Goal: Task Accomplishment & Management: Manage account settings

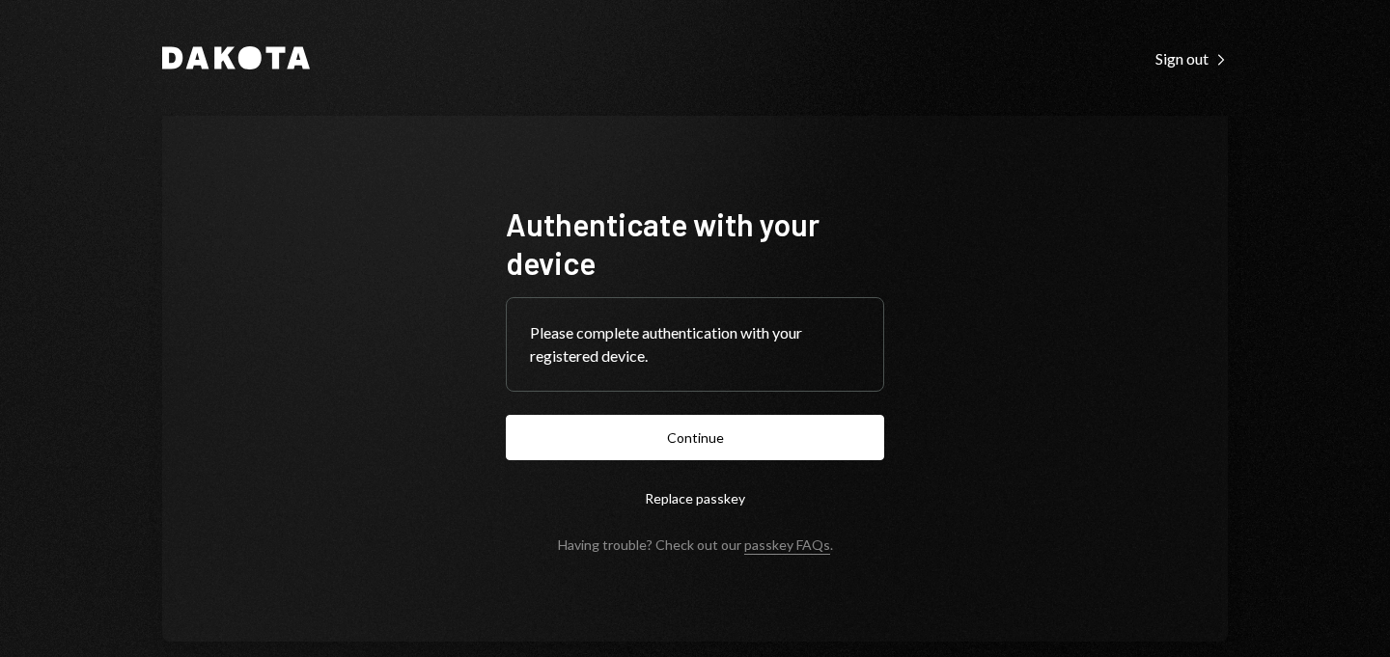
click at [635, 461] on form "Authenticate with your device Please complete authentication with your register…" at bounding box center [695, 379] width 378 height 348
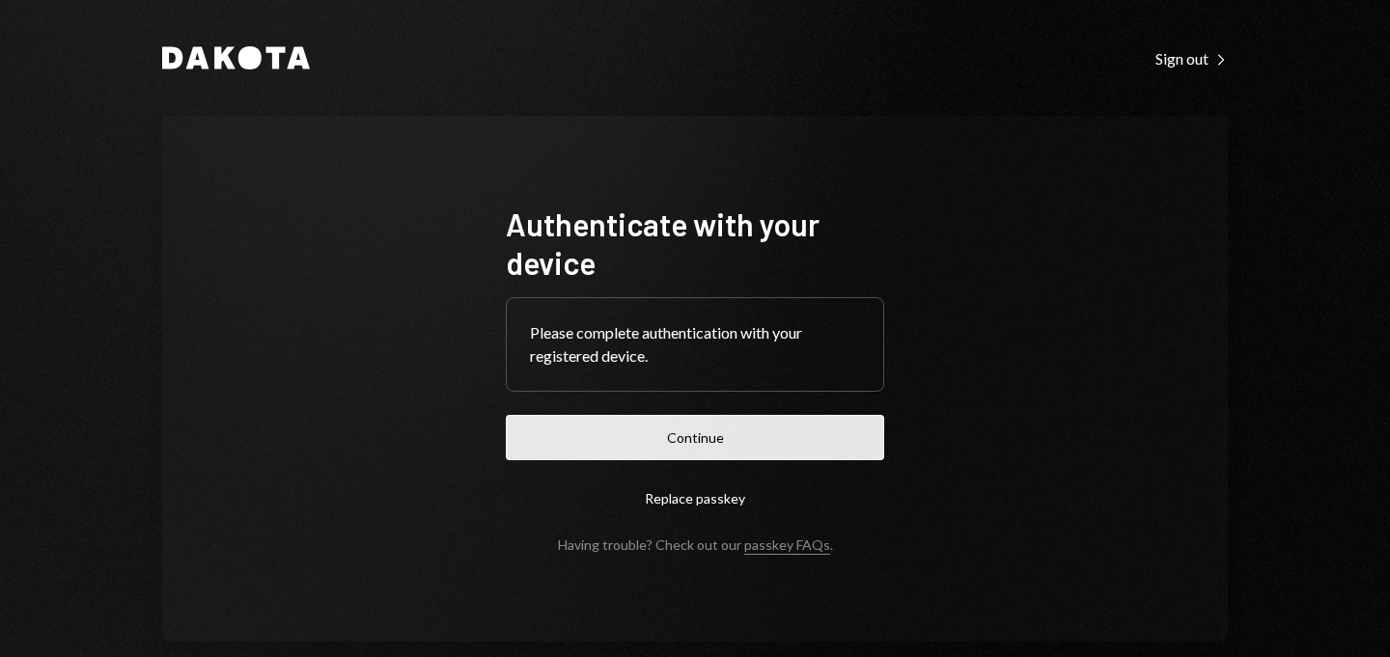
click at [634, 440] on button "Continue" at bounding box center [695, 437] width 378 height 45
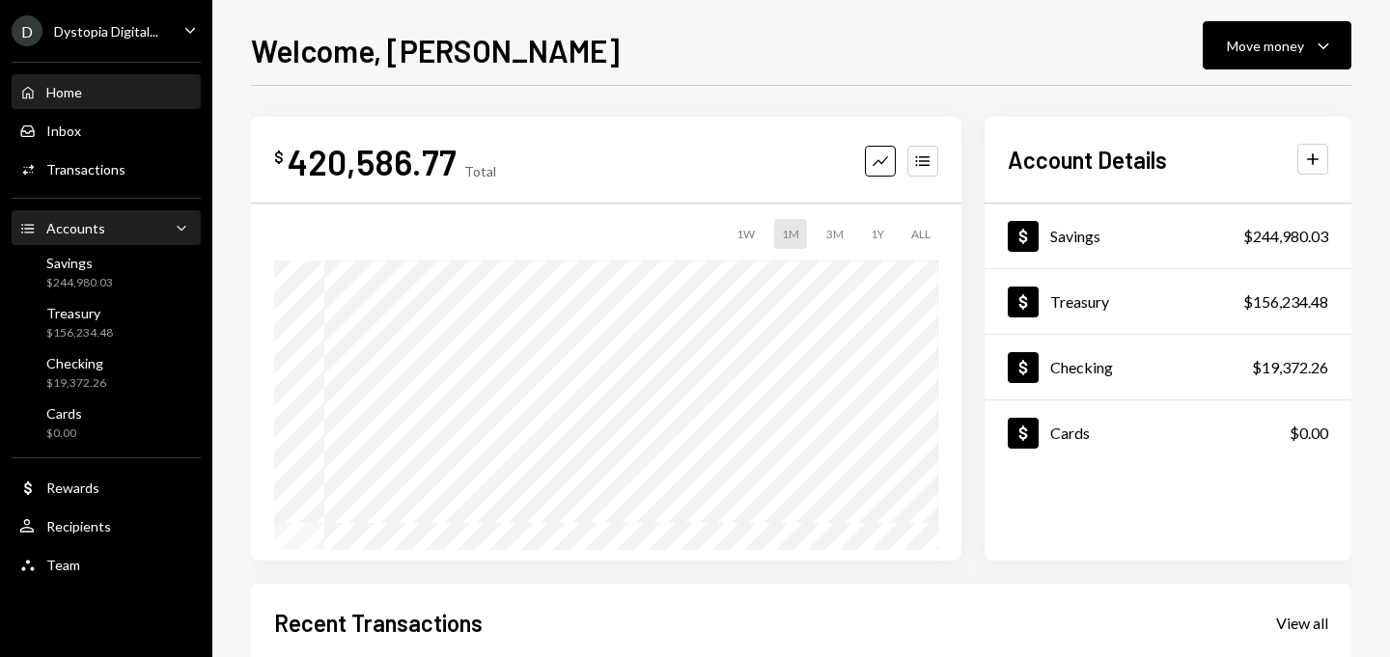
click at [137, 227] on div "Accounts Accounts Caret Down" at bounding box center [106, 228] width 174 height 21
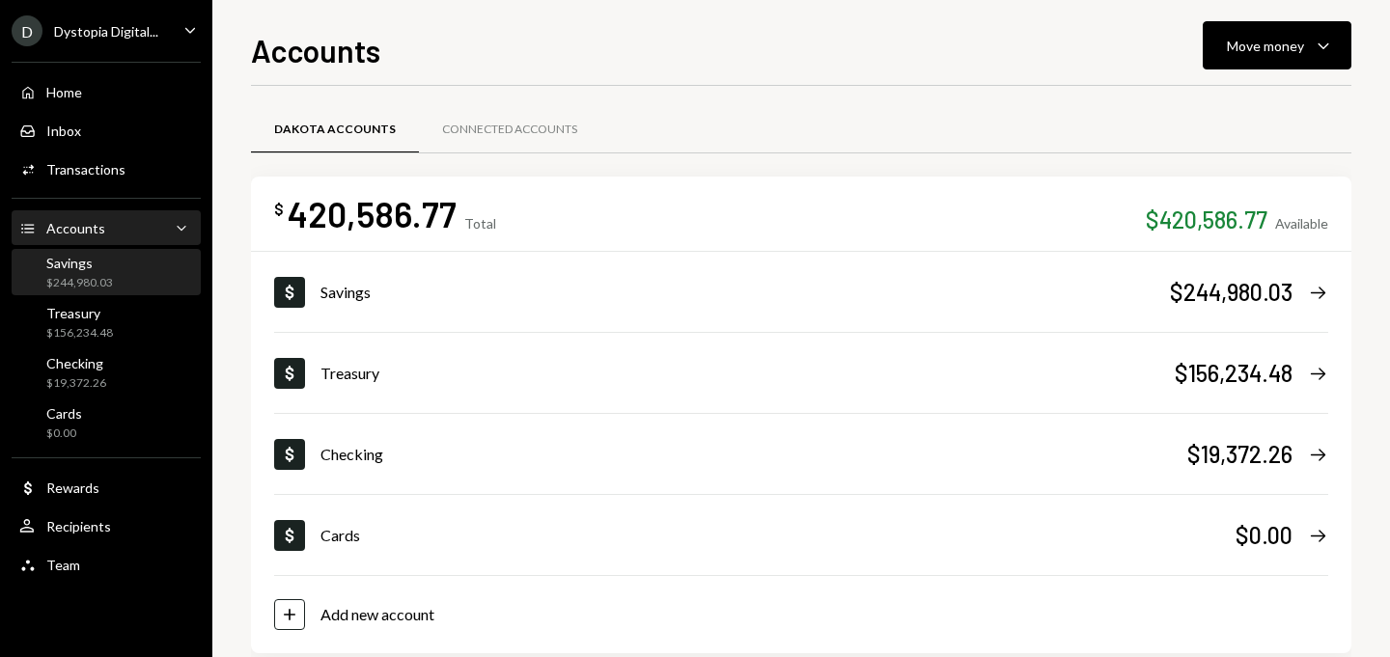
click at [125, 276] on div "Savings $244,980.03" at bounding box center [106, 273] width 174 height 37
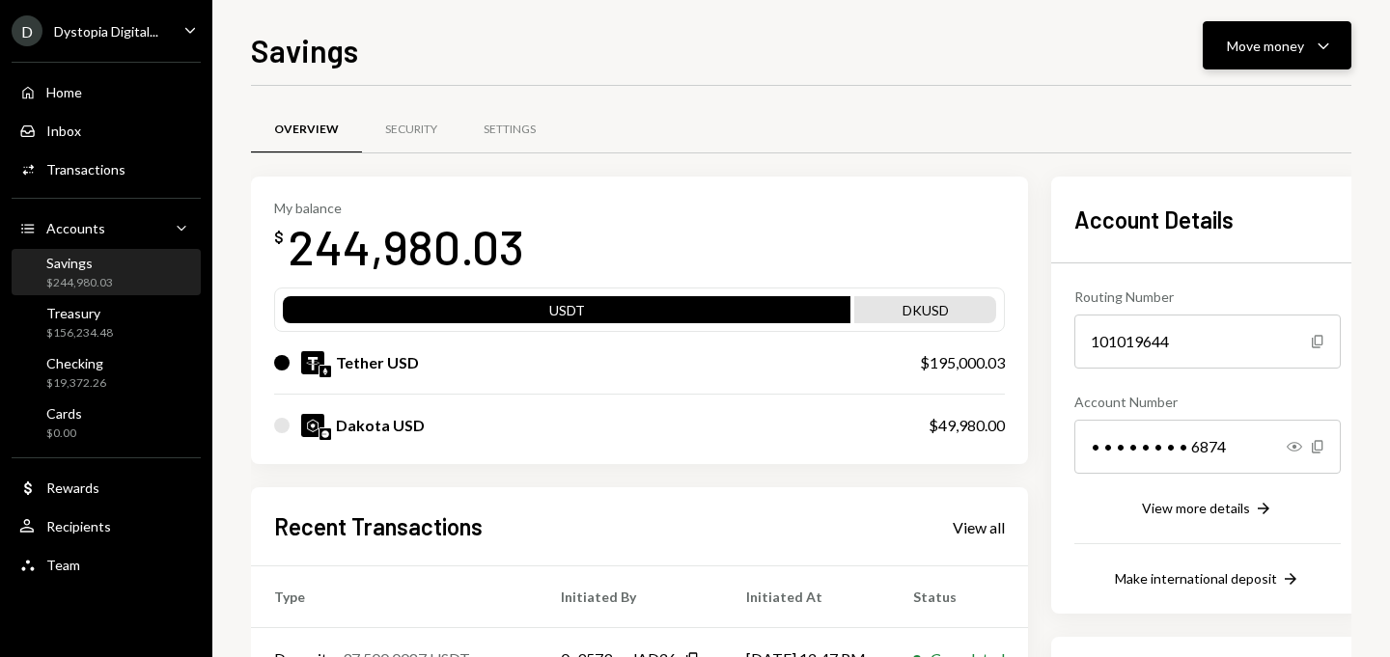
click at [1251, 36] on div "Move money" at bounding box center [1265, 46] width 77 height 20
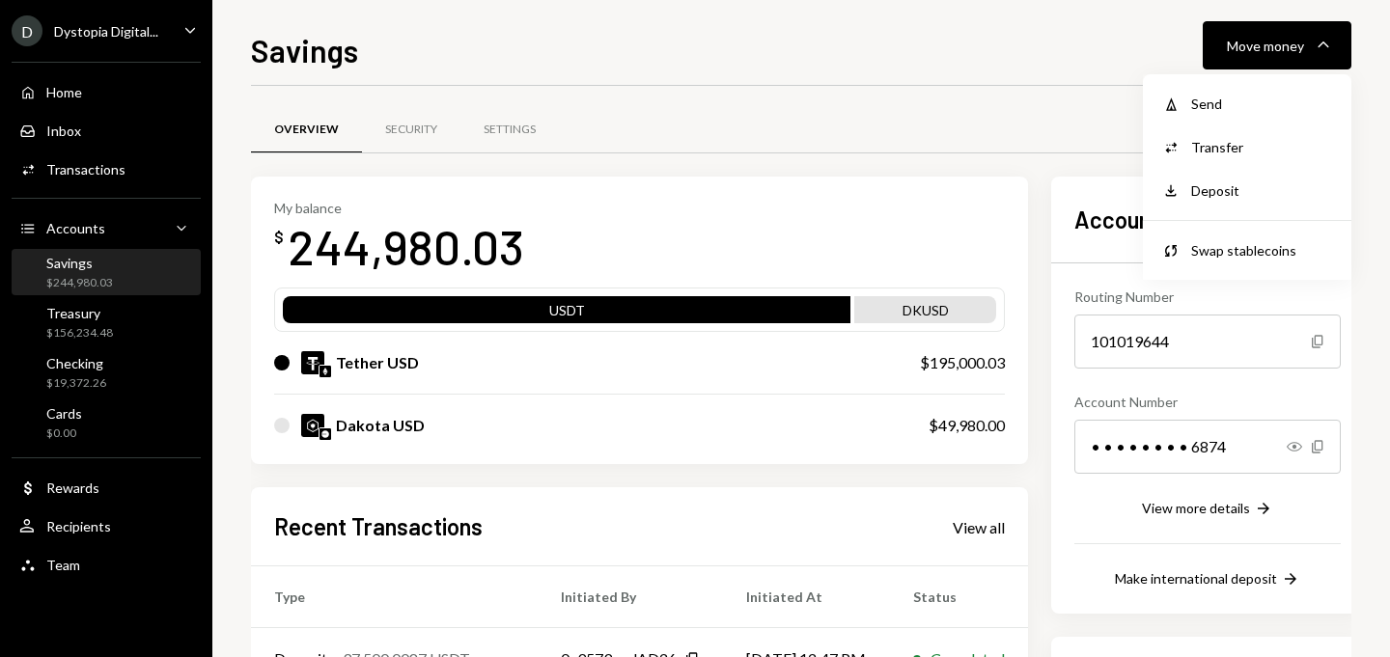
click at [1062, 113] on div "Overview Security Settings" at bounding box center [801, 129] width 1100 height 49
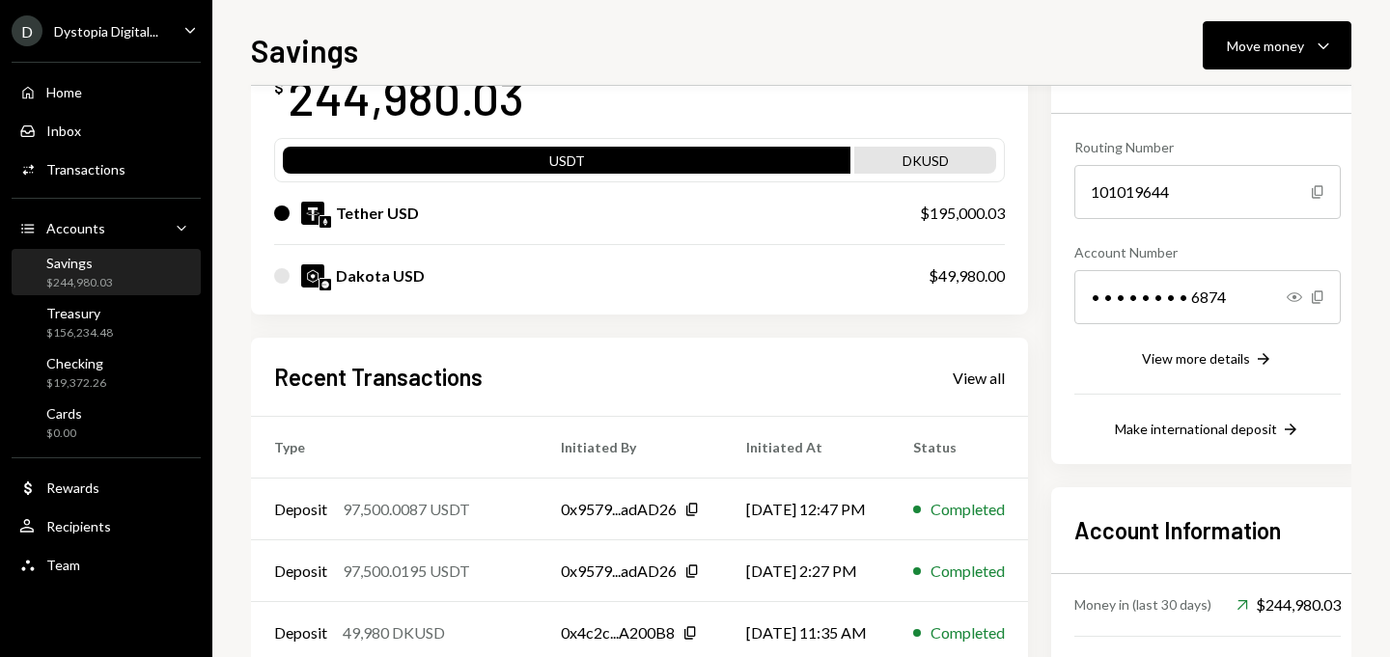
scroll to position [112, 0]
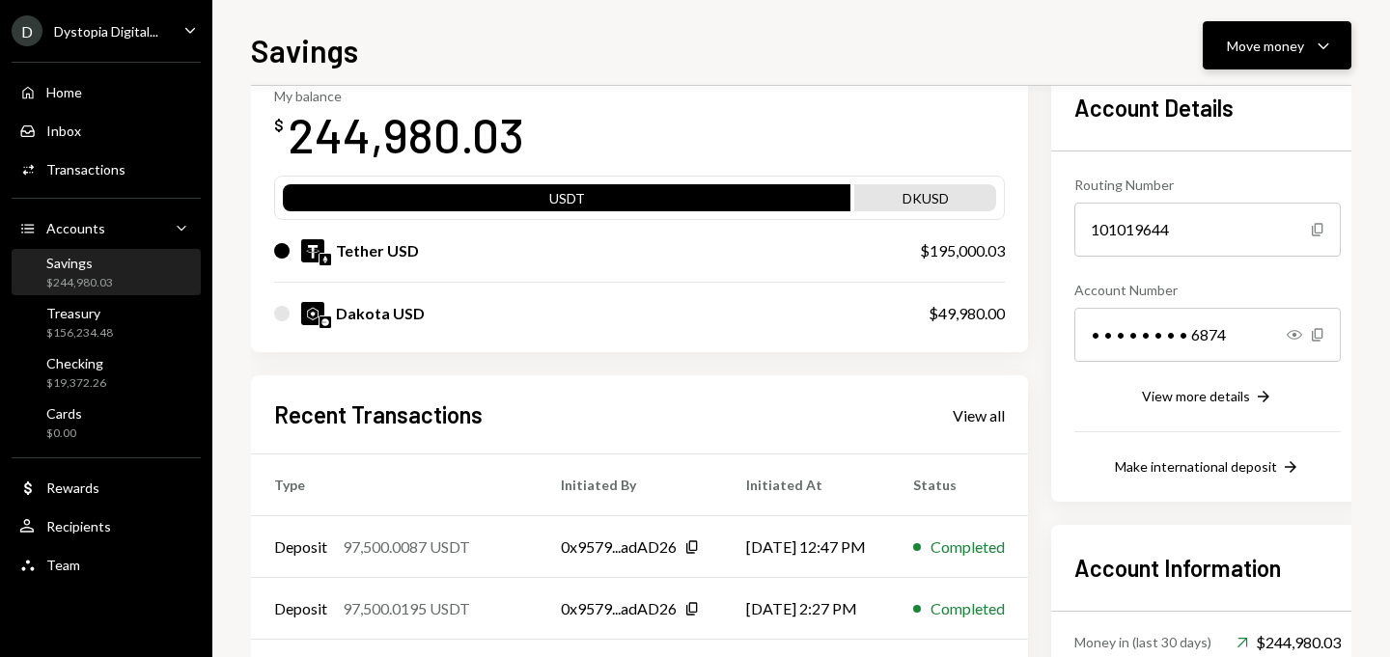
click at [1320, 48] on icon "Caret Down" at bounding box center [1323, 45] width 23 height 23
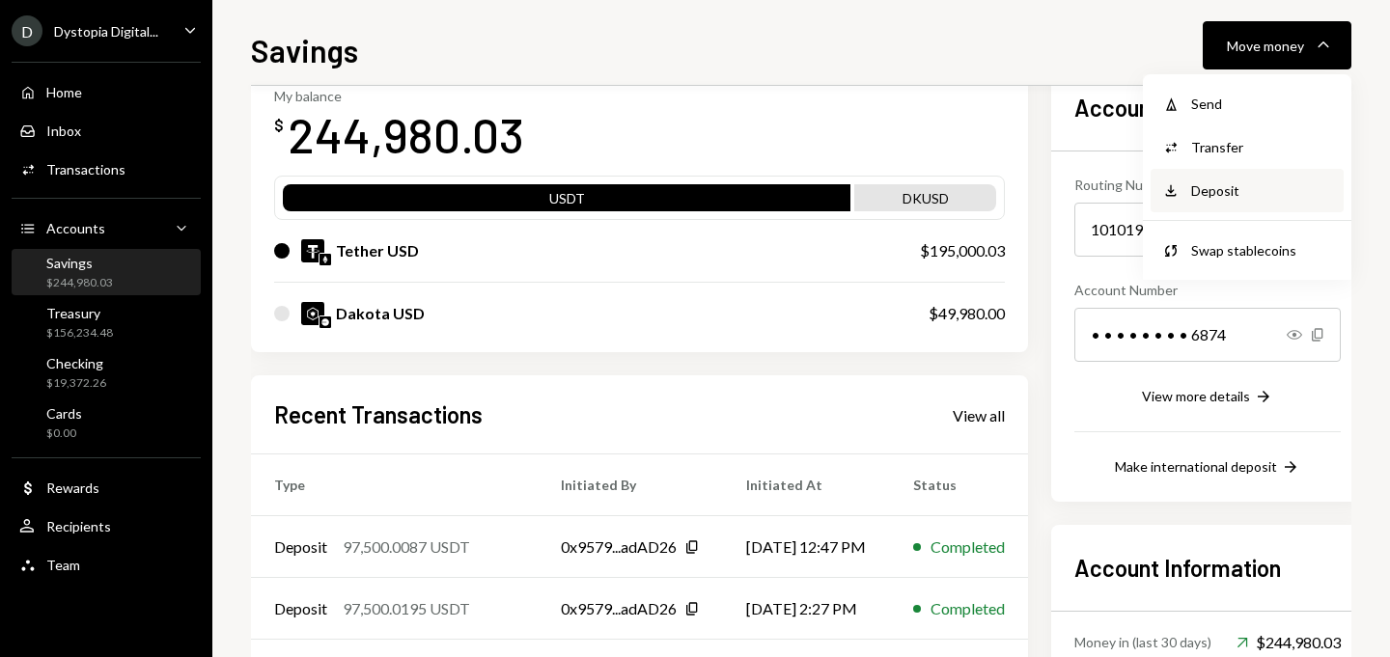
click at [1240, 196] on div "Deposit" at bounding box center [1261, 191] width 141 height 20
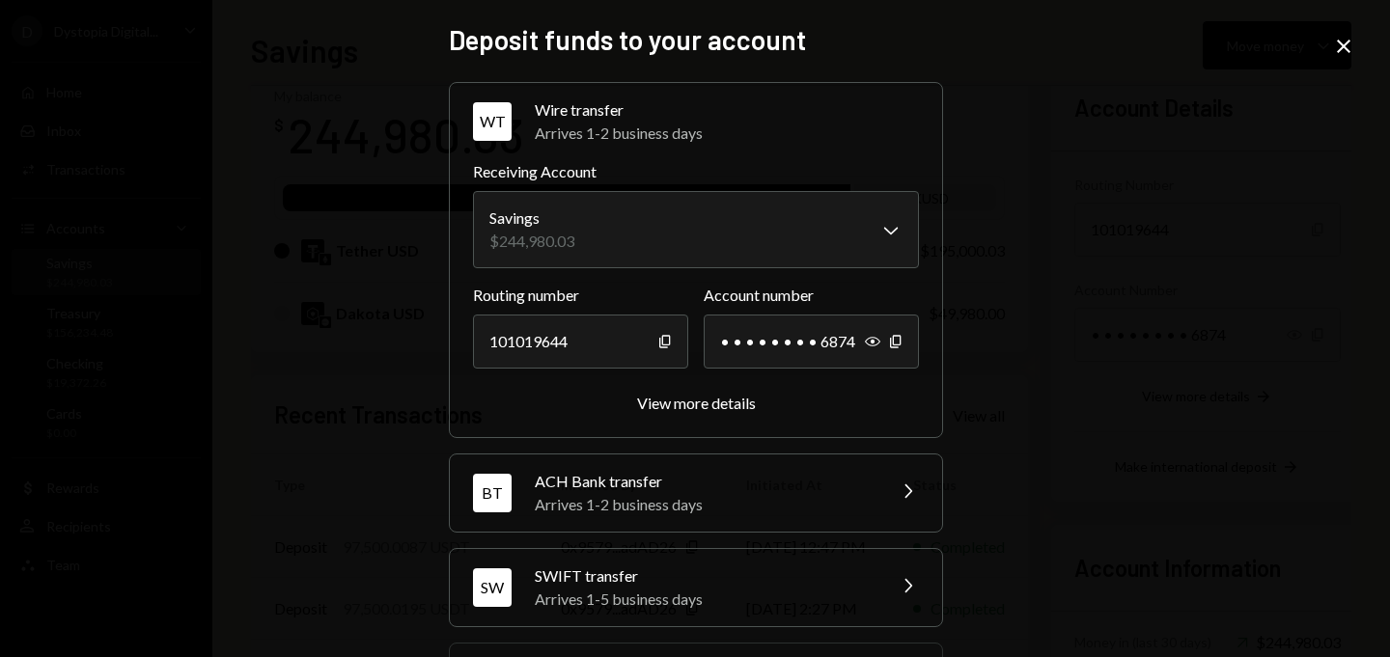
scroll to position [283, 0]
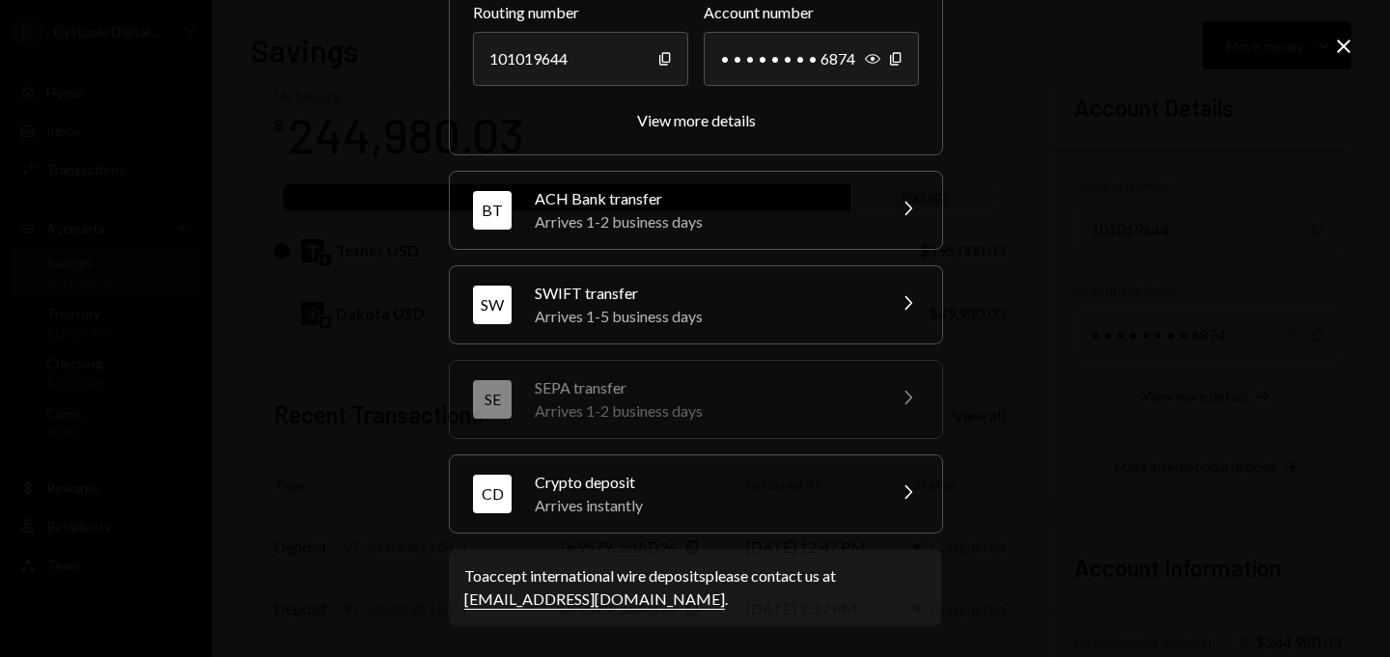
click at [817, 509] on div "Arrives instantly" at bounding box center [704, 505] width 338 height 23
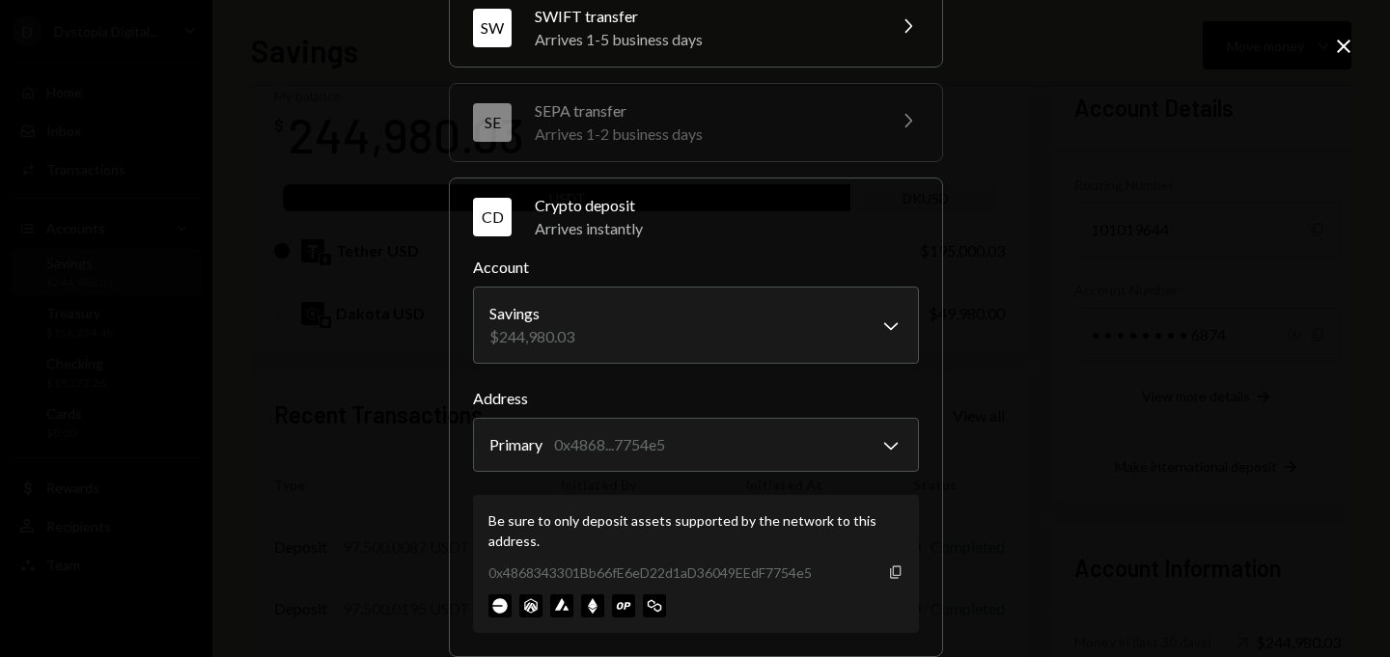
click at [892, 568] on icon "Copy" at bounding box center [895, 572] width 15 height 15
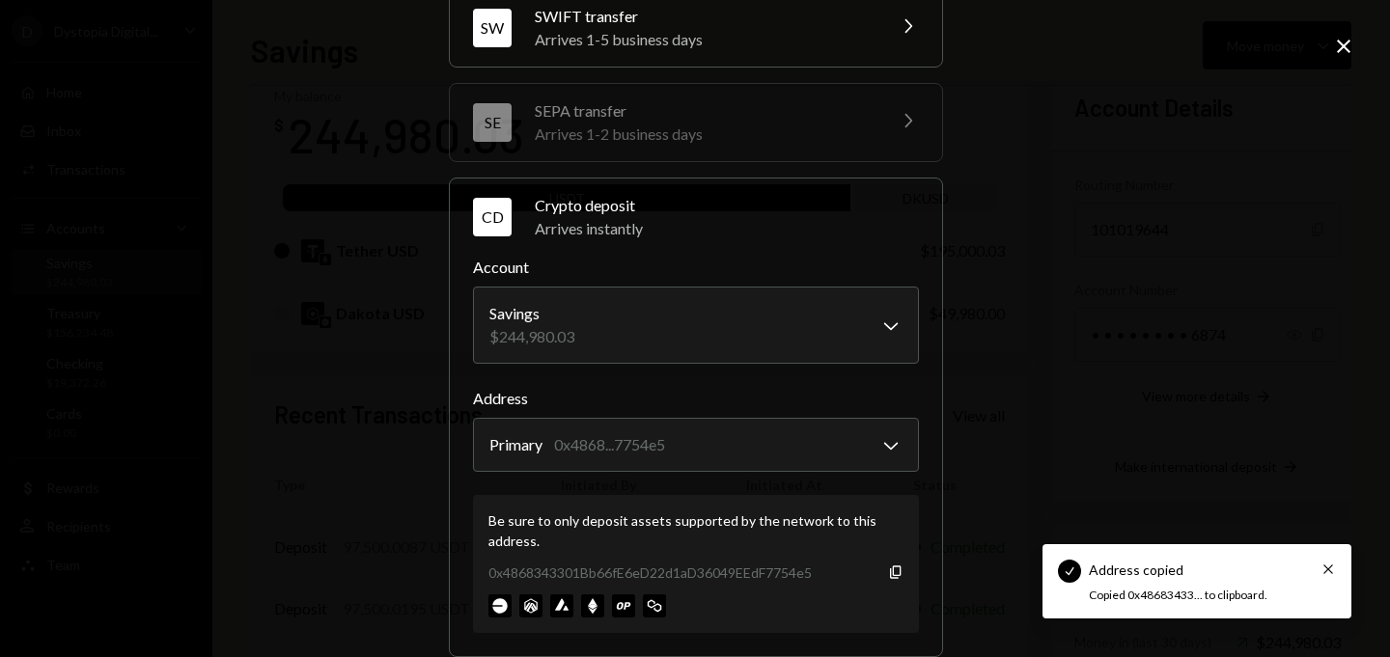
scroll to position [0, 0]
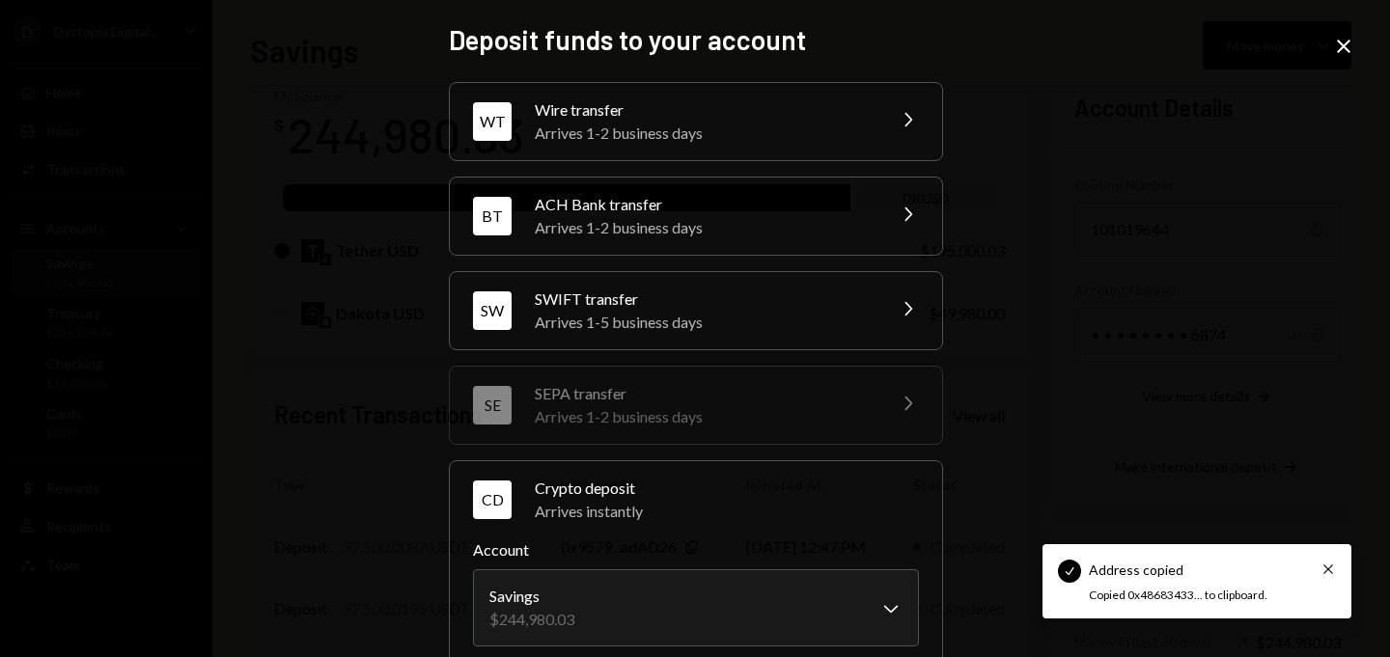
click at [1349, 37] on icon "Close" at bounding box center [1343, 46] width 23 height 23
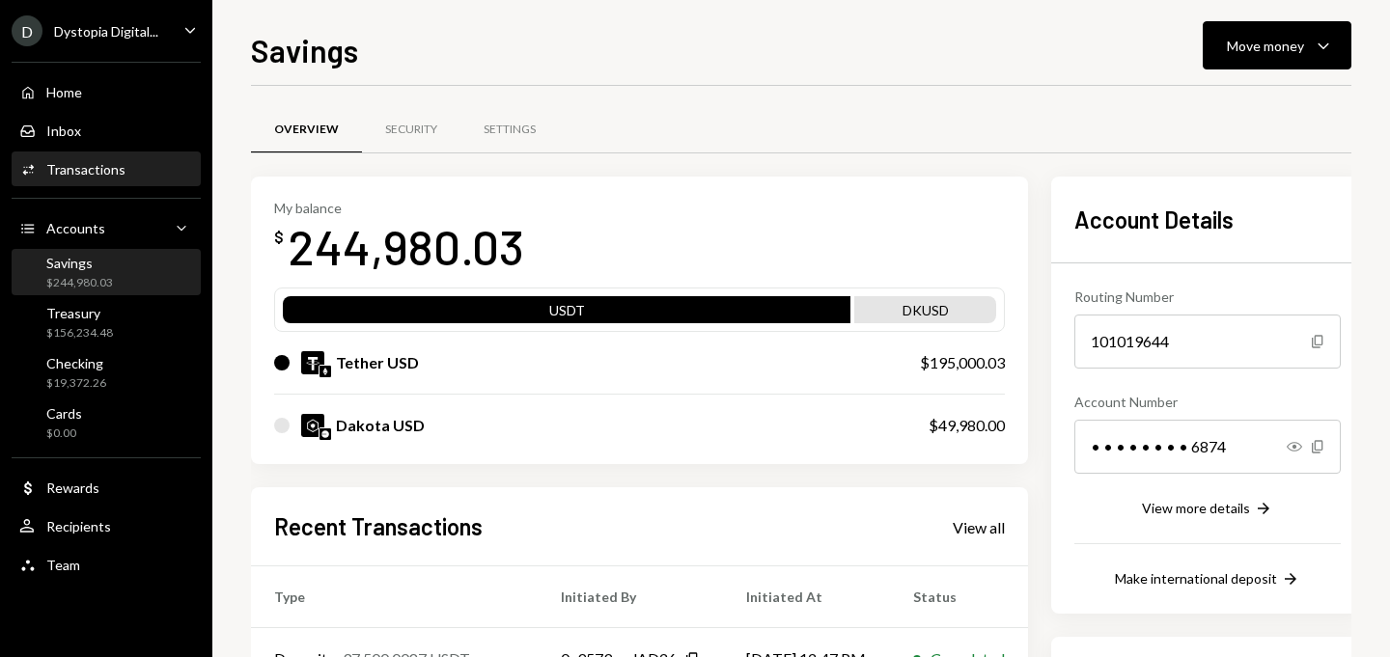
click at [130, 172] on div "Activities Transactions" at bounding box center [106, 169] width 174 height 17
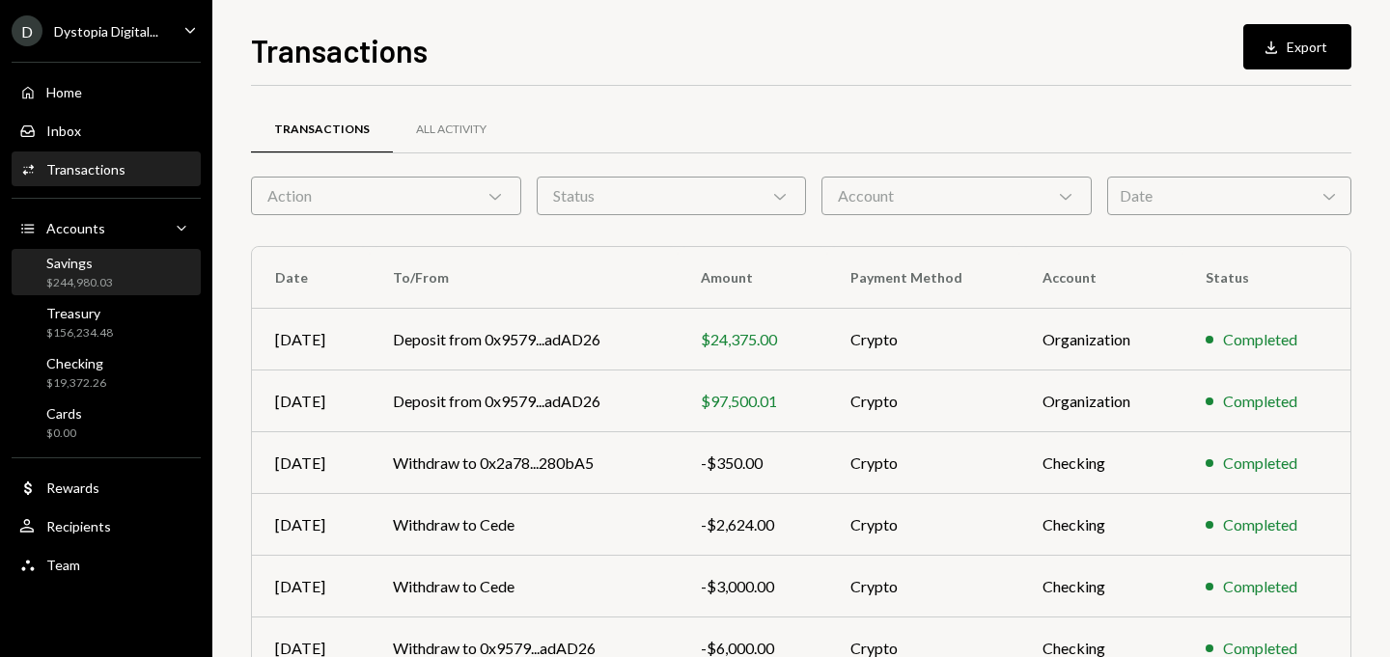
click at [79, 289] on div "$244,980.03" at bounding box center [79, 283] width 67 height 16
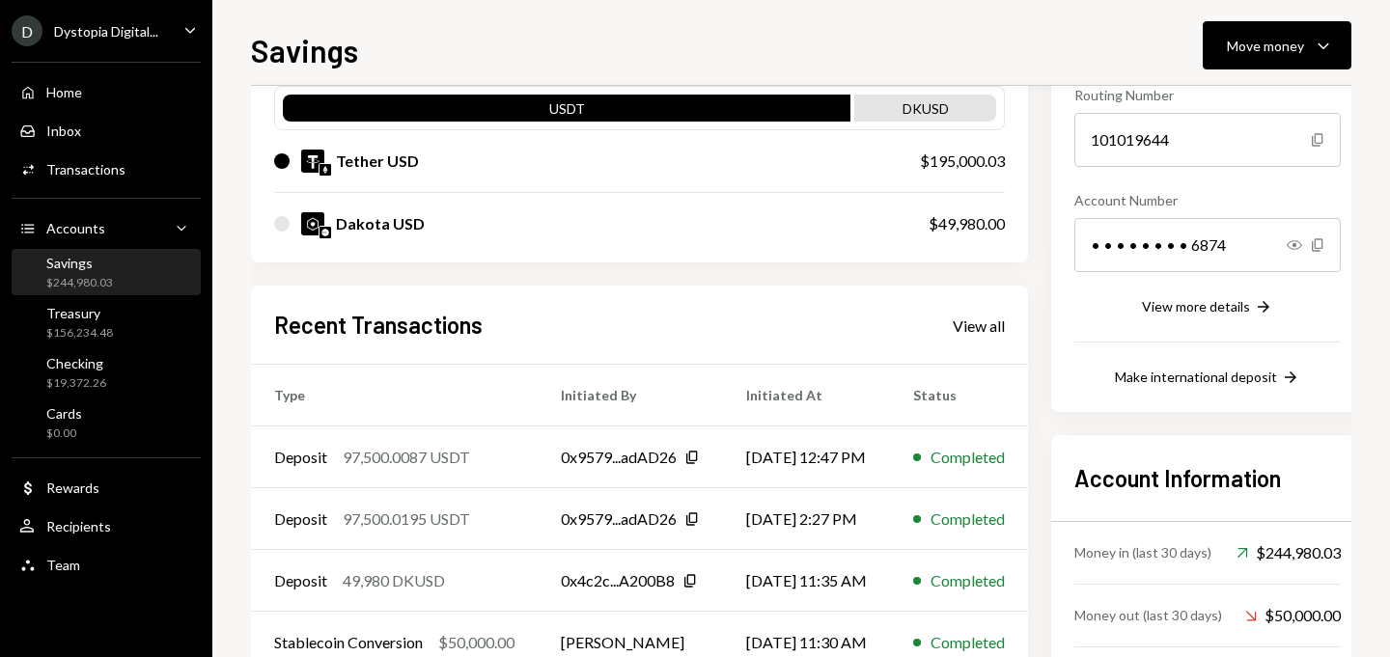
scroll to position [229, 0]
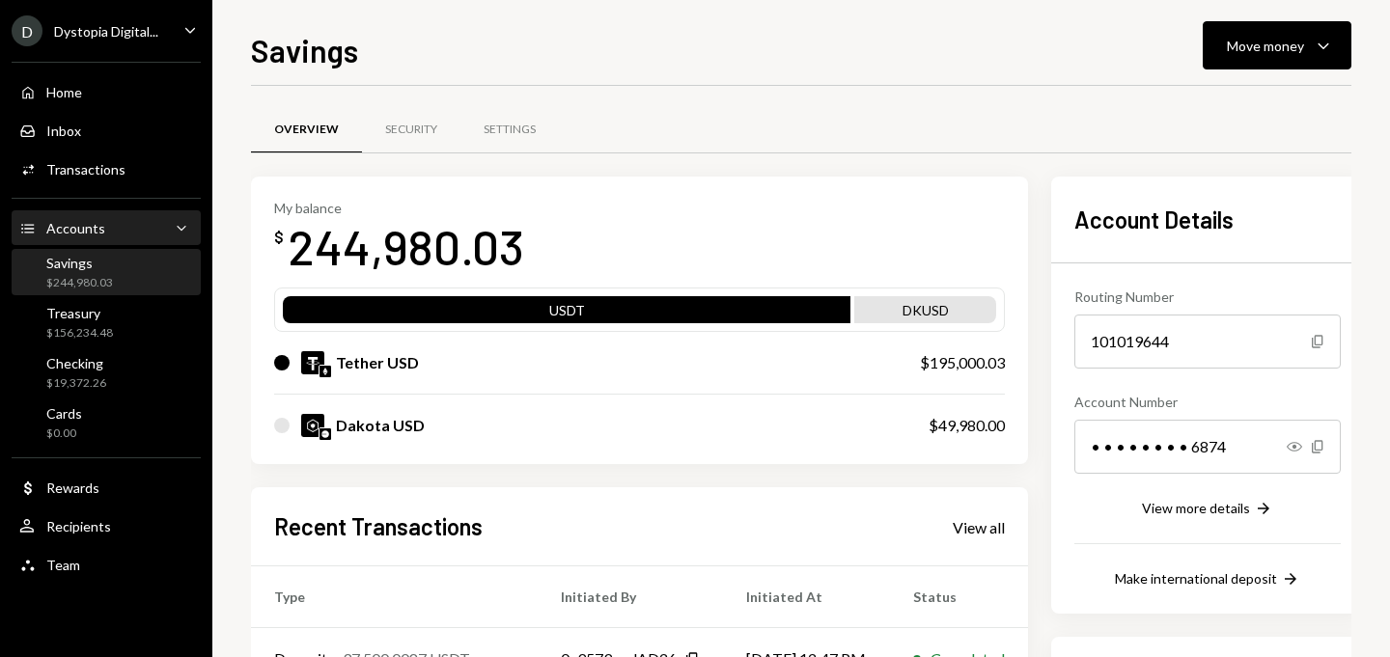
click at [113, 237] on div "Accounts Accounts Caret Down" at bounding box center [106, 228] width 174 height 21
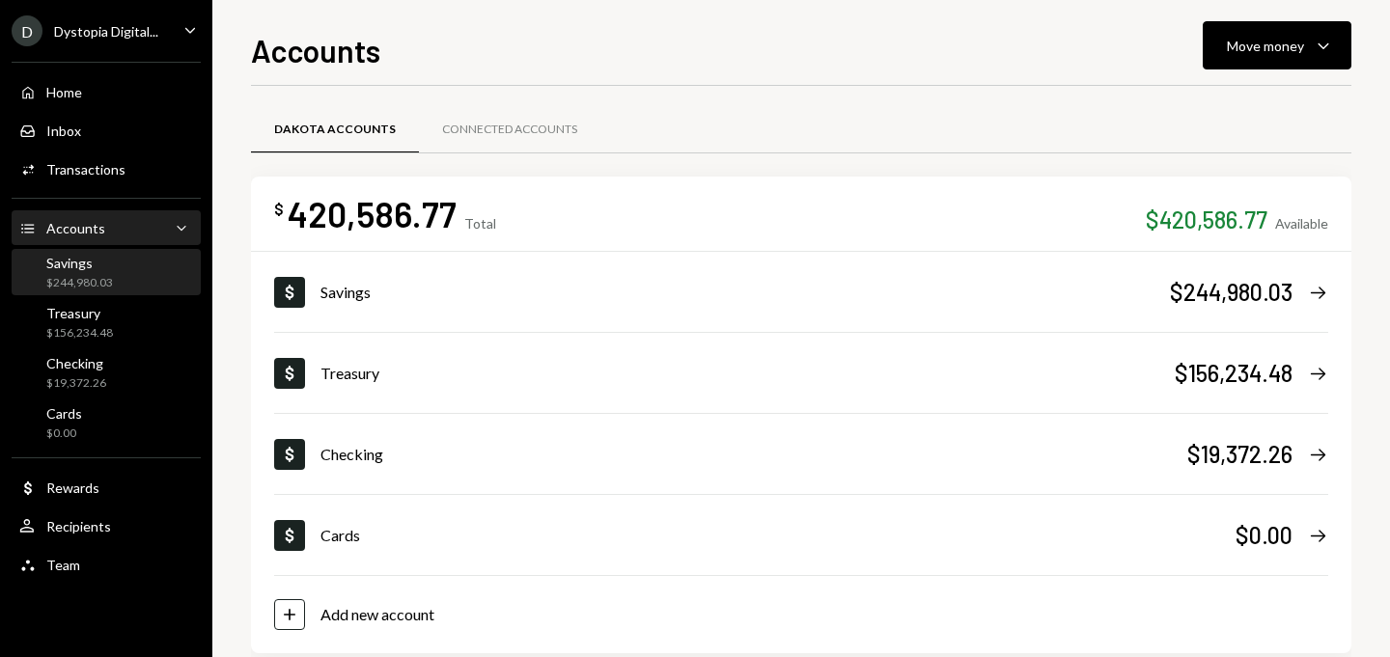
click at [125, 278] on div "Savings $244,980.03" at bounding box center [106, 273] width 174 height 37
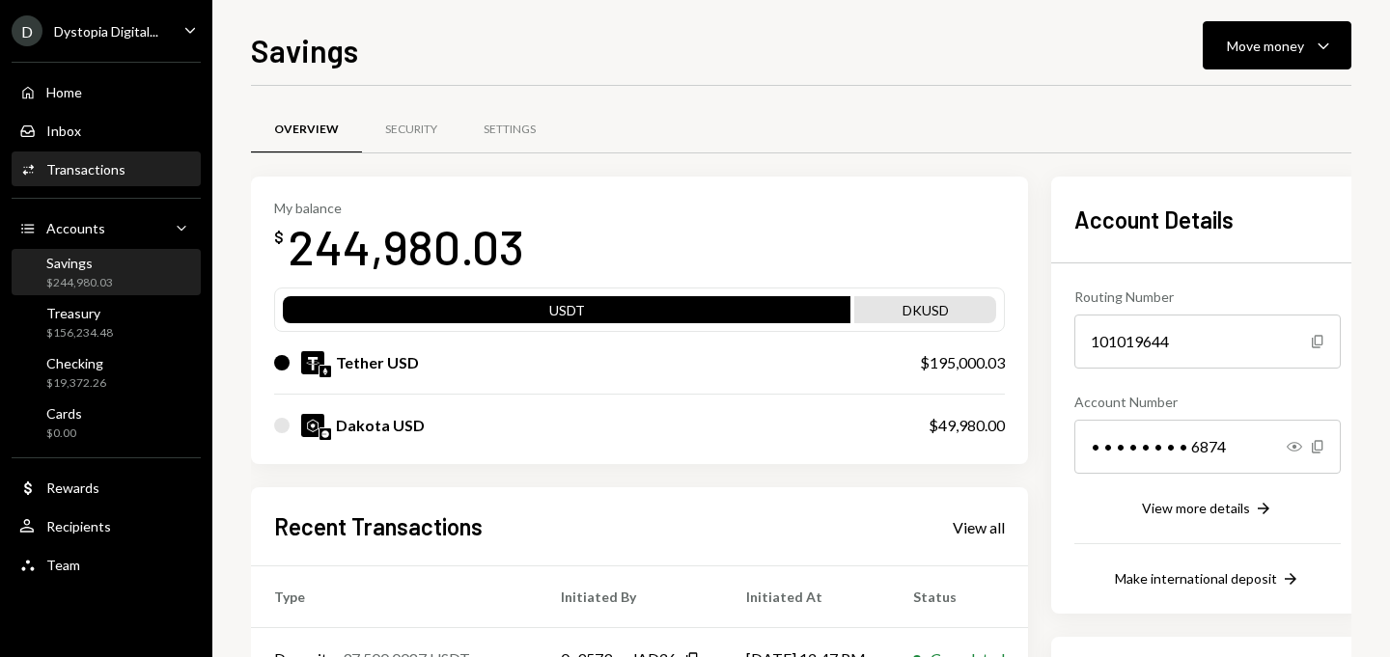
click at [74, 165] on div "Transactions" at bounding box center [85, 169] width 79 height 16
